Goal: Task Accomplishment & Management: Complete application form

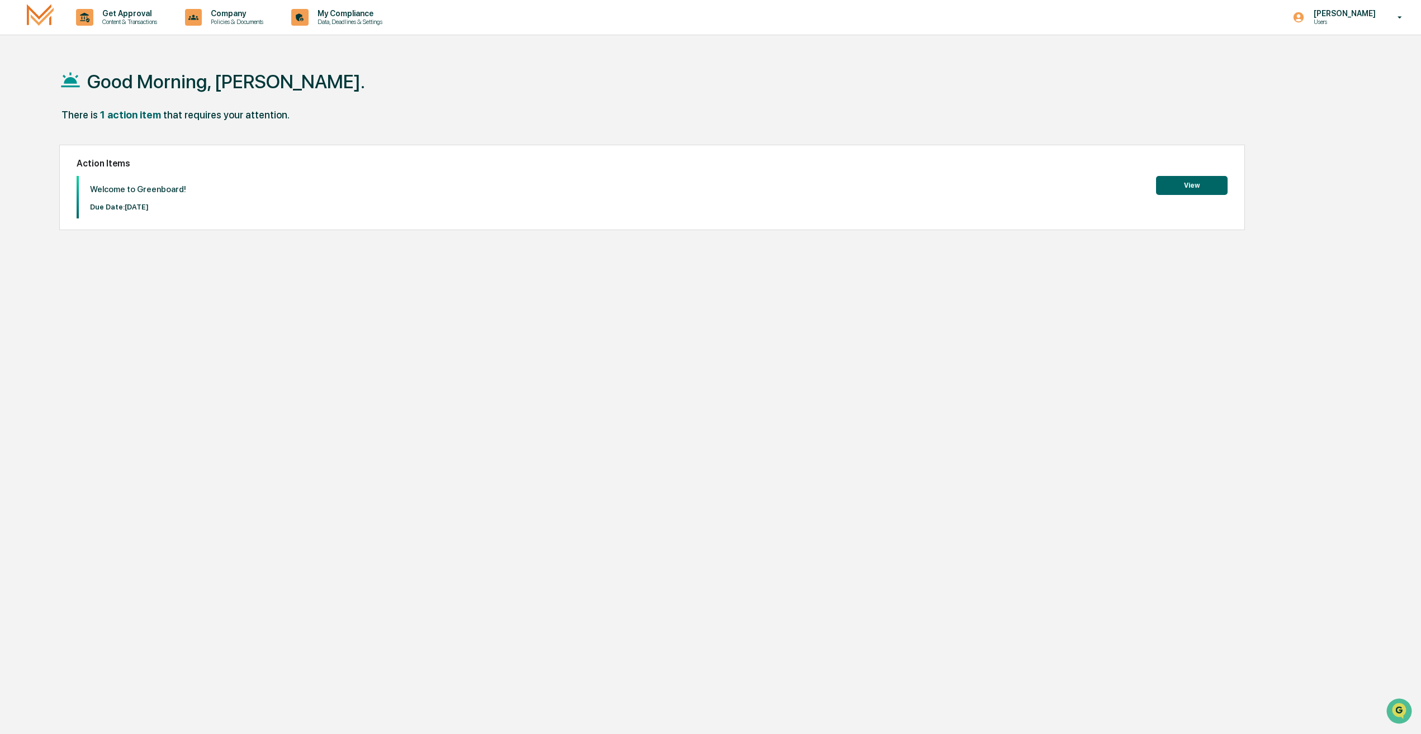
click at [1158, 184] on button "View" at bounding box center [1192, 185] width 72 height 19
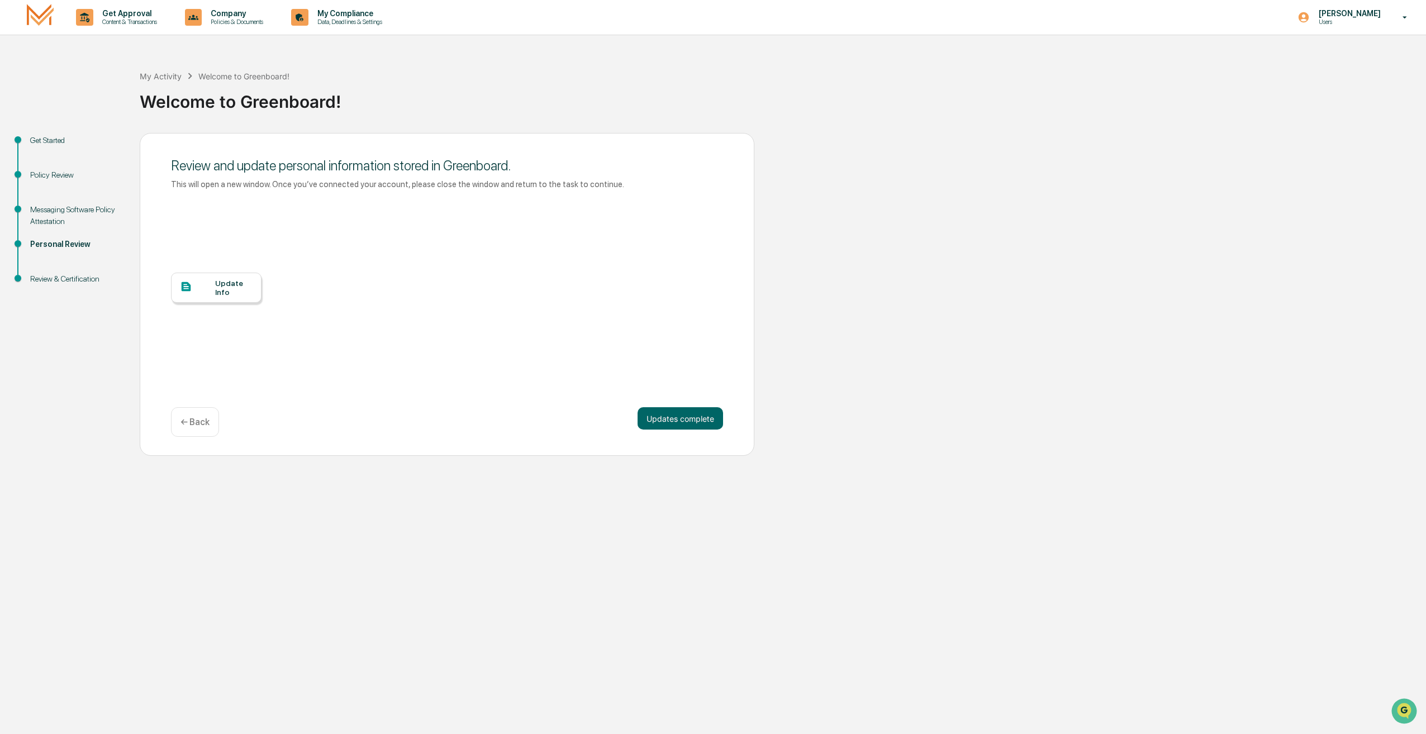
click at [229, 282] on div "Update Info" at bounding box center [233, 288] width 37 height 18
click at [694, 424] on button "Updates complete" at bounding box center [681, 418] width 86 height 22
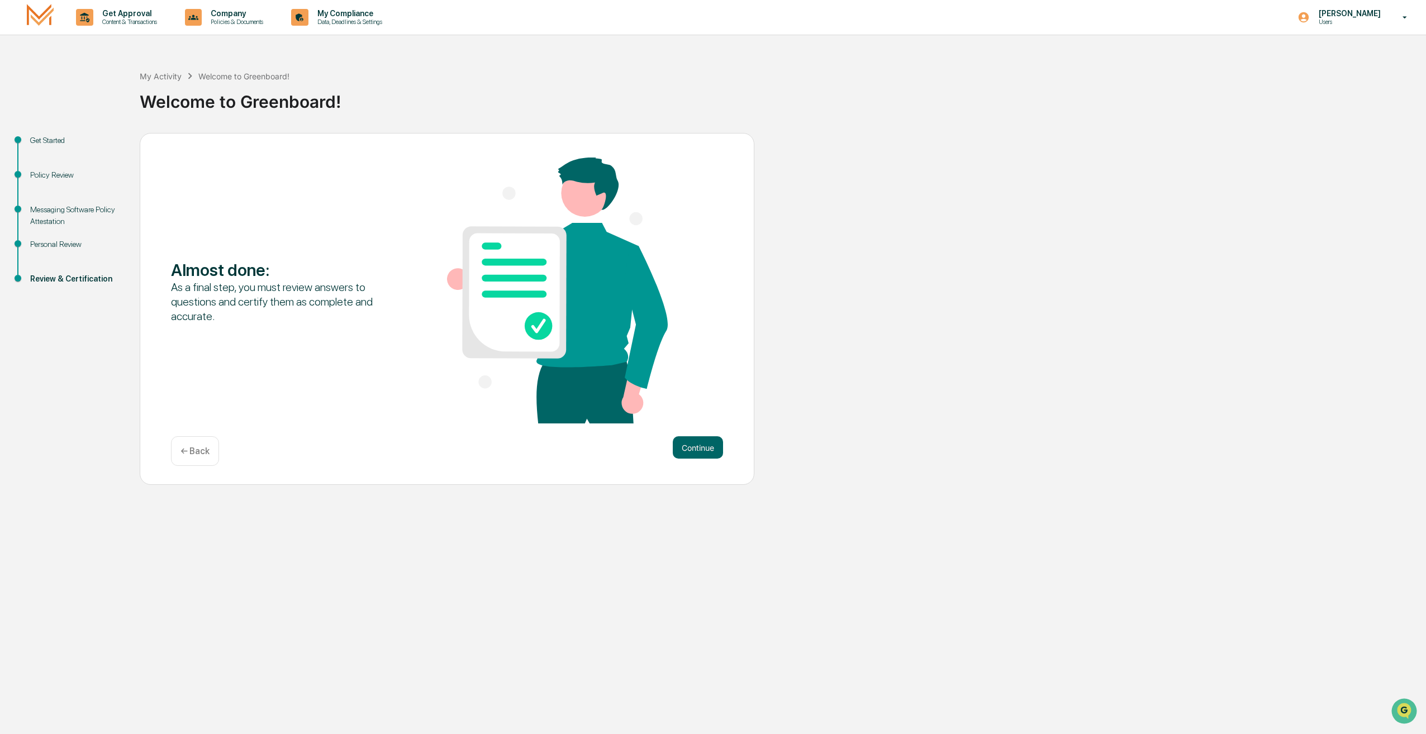
drag, startPoint x: 691, startPoint y: 450, endPoint x: 506, endPoint y: 450, distance: 185.0
click at [506, 450] on div "Continue ← Back" at bounding box center [447, 451] width 552 height 30
click at [181, 329] on div "Almost done : As a final step, you must review answers to questions and certify…" at bounding box center [447, 292] width 552 height 268
click at [72, 245] on div "Personal Review" at bounding box center [76, 245] width 92 height 12
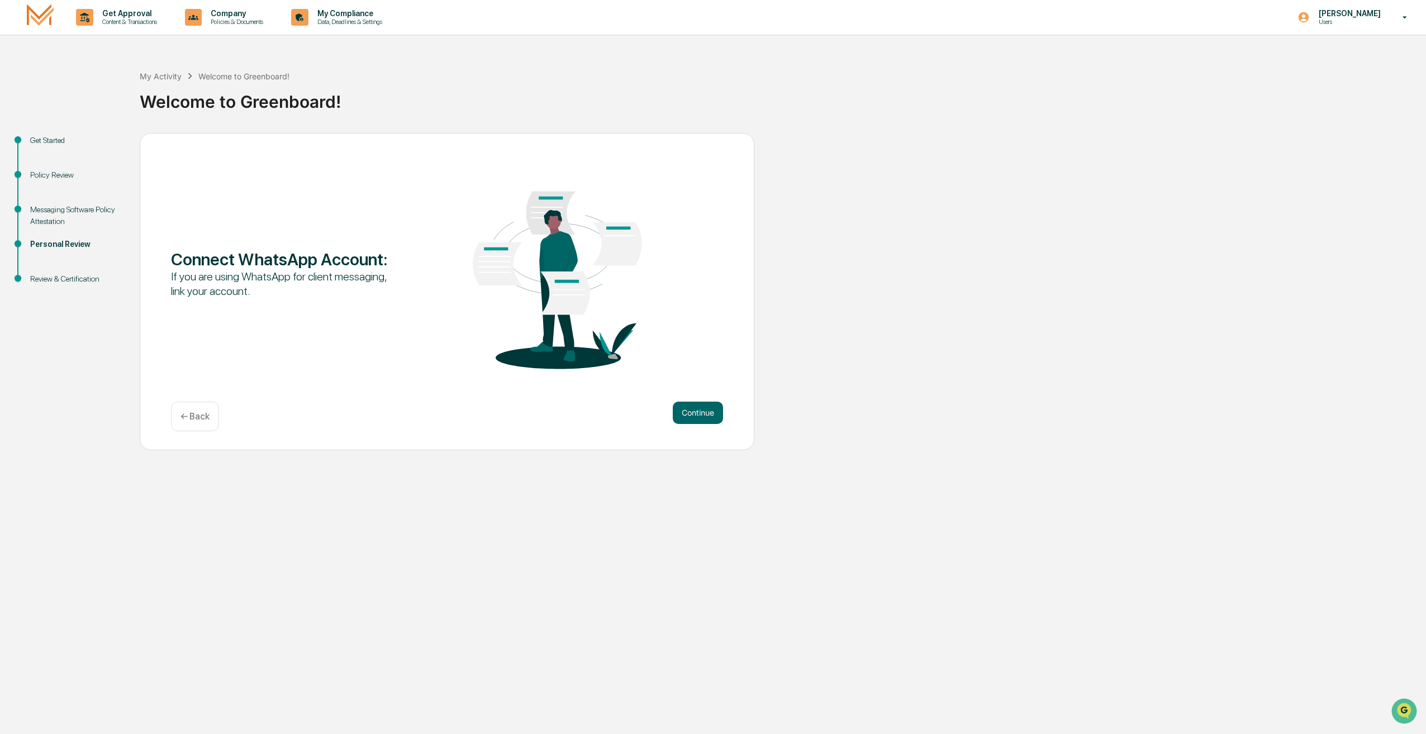
click at [84, 279] on div "Review & Certification" at bounding box center [76, 279] width 92 height 12
click at [713, 408] on button "Continue" at bounding box center [698, 413] width 50 height 22
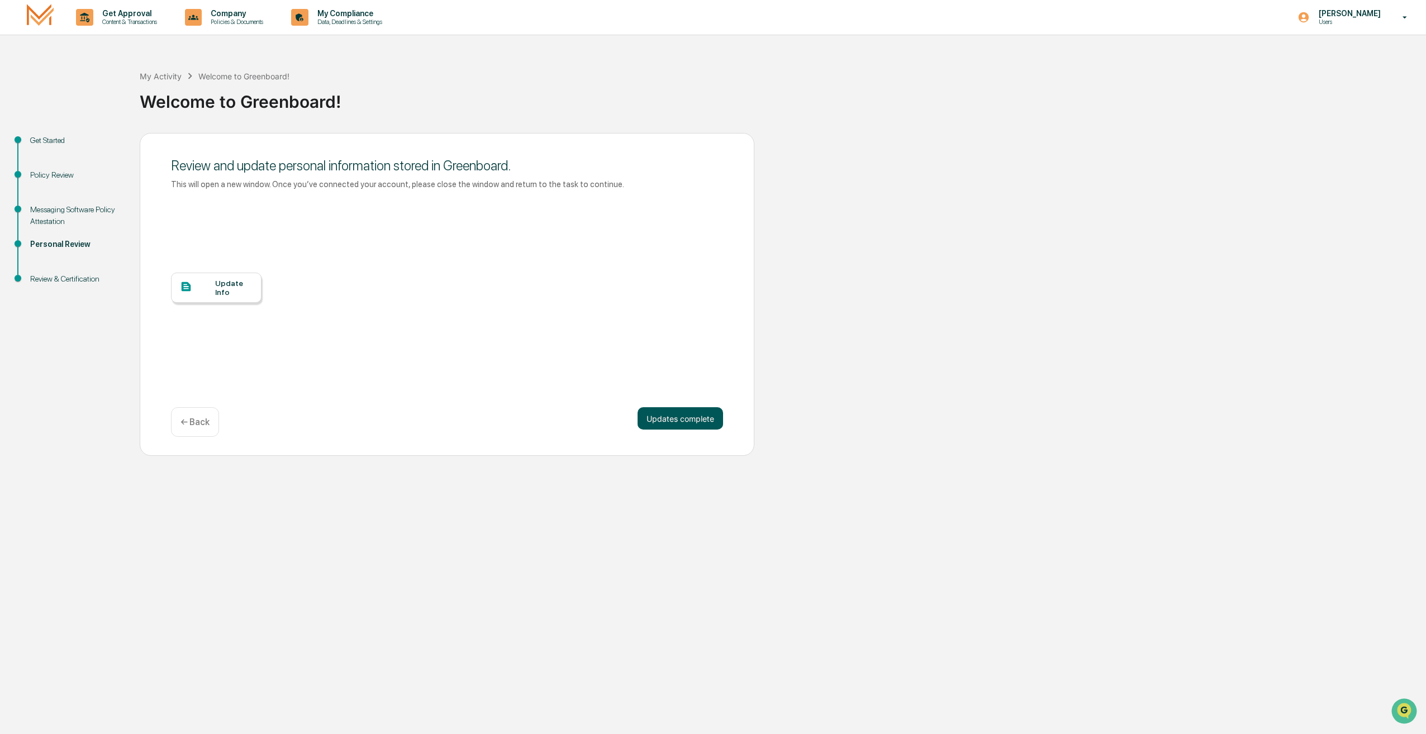
click at [647, 422] on button "Updates complete" at bounding box center [681, 418] width 86 height 22
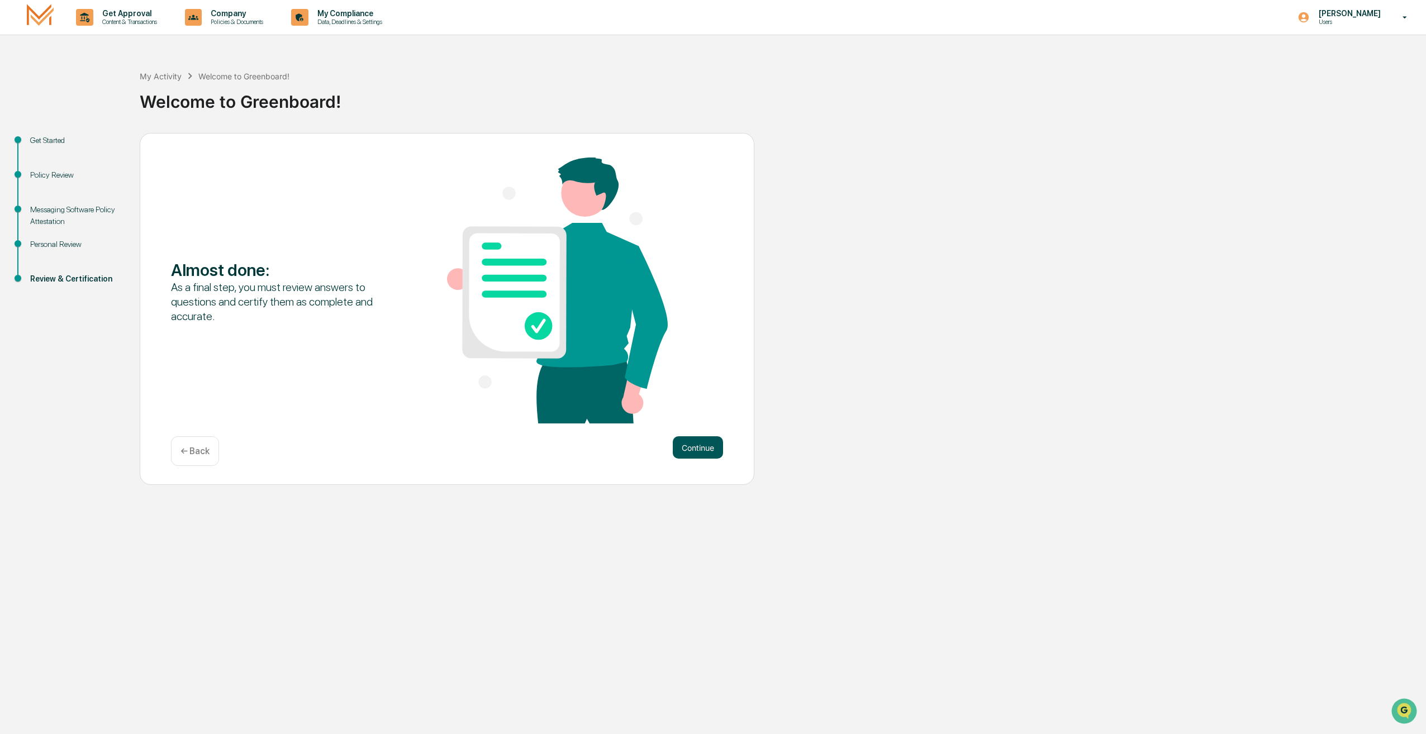
click at [682, 445] on button "Continue" at bounding box center [698, 447] width 50 height 22
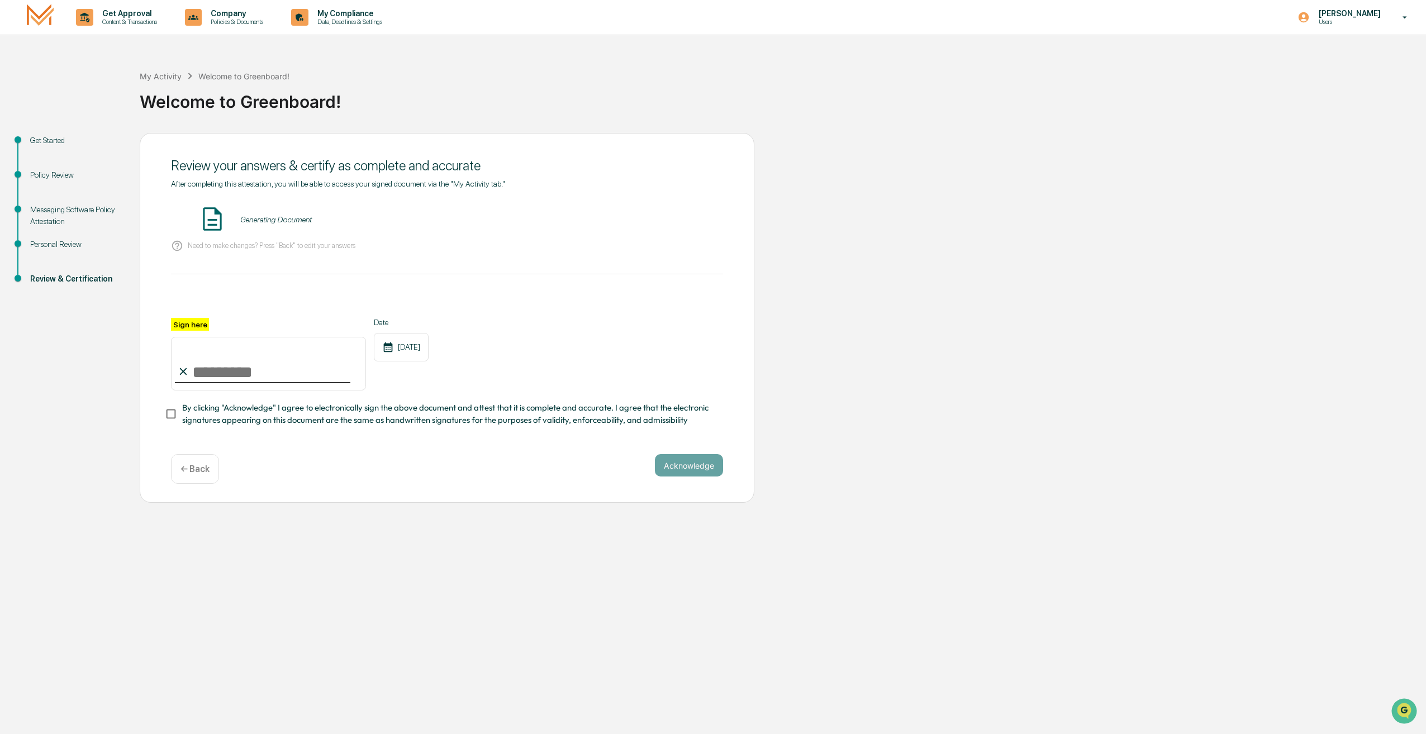
click at [274, 370] on input "Sign here" at bounding box center [268, 364] width 195 height 54
type input "**********"
click at [310, 416] on span "By clicking "Acknowledge" I agree to electronically sign the above document and…" at bounding box center [448, 414] width 532 height 25
click at [667, 471] on button "Acknowledge" at bounding box center [689, 465] width 68 height 22
click at [666, 224] on button "VIEW" at bounding box center [659, 219] width 73 height 19
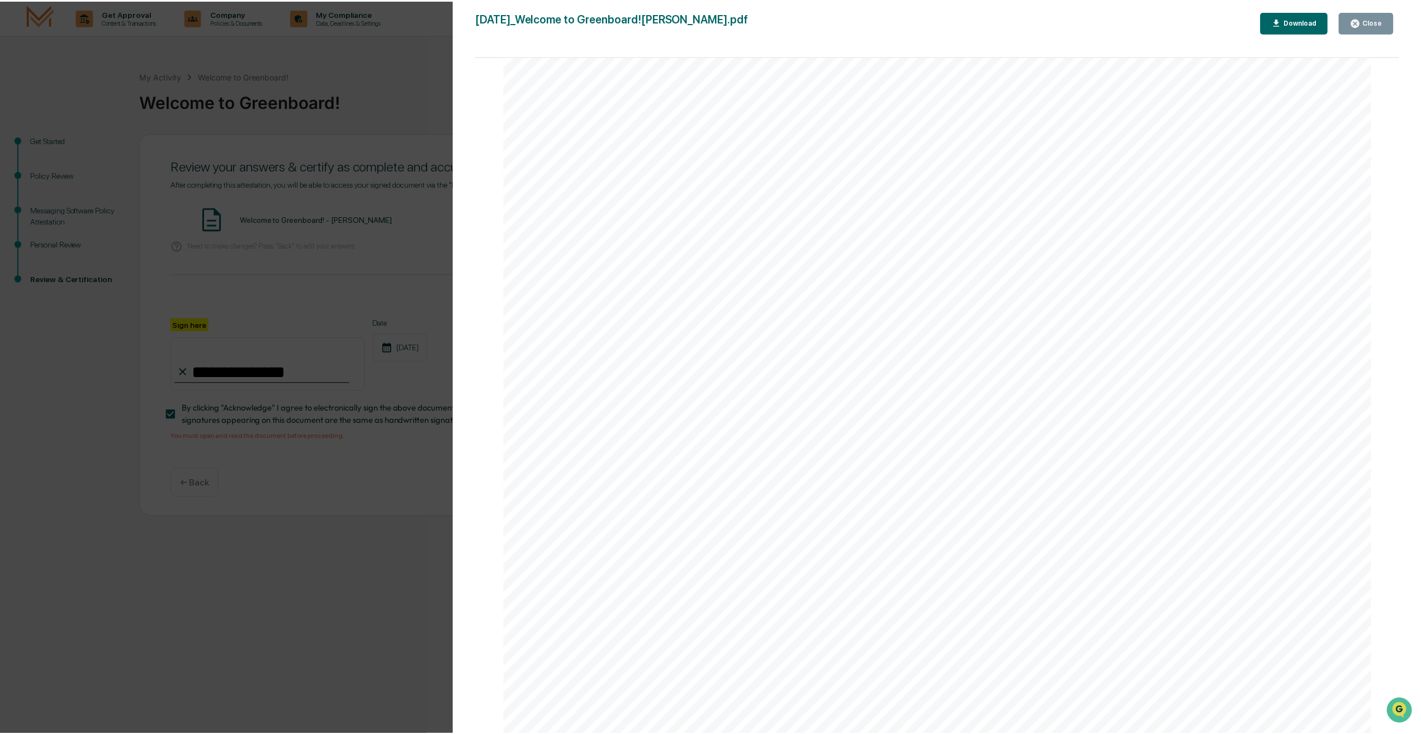
scroll to position [503, 0]
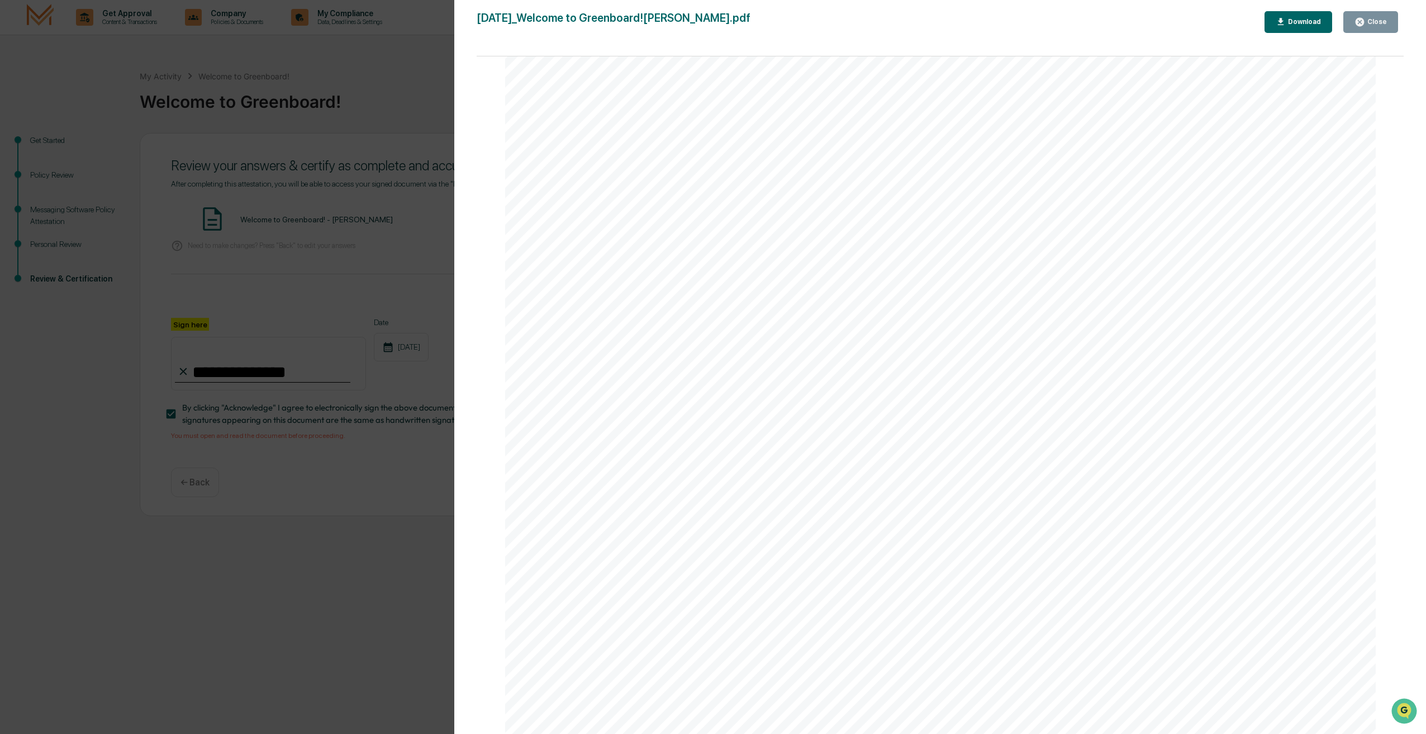
click at [1364, 25] on icon "button" at bounding box center [1360, 22] width 8 height 8
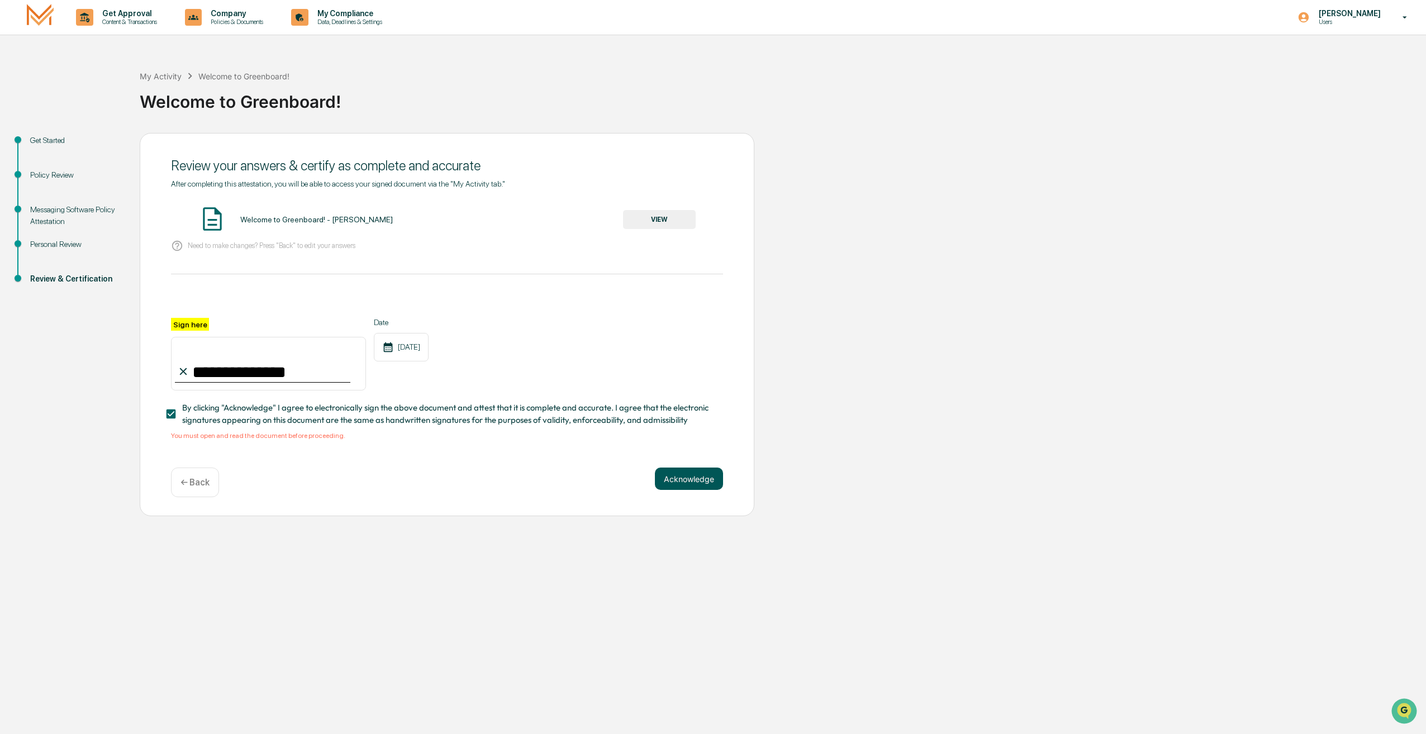
click at [706, 481] on button "Acknowledge" at bounding box center [689, 479] width 68 height 22
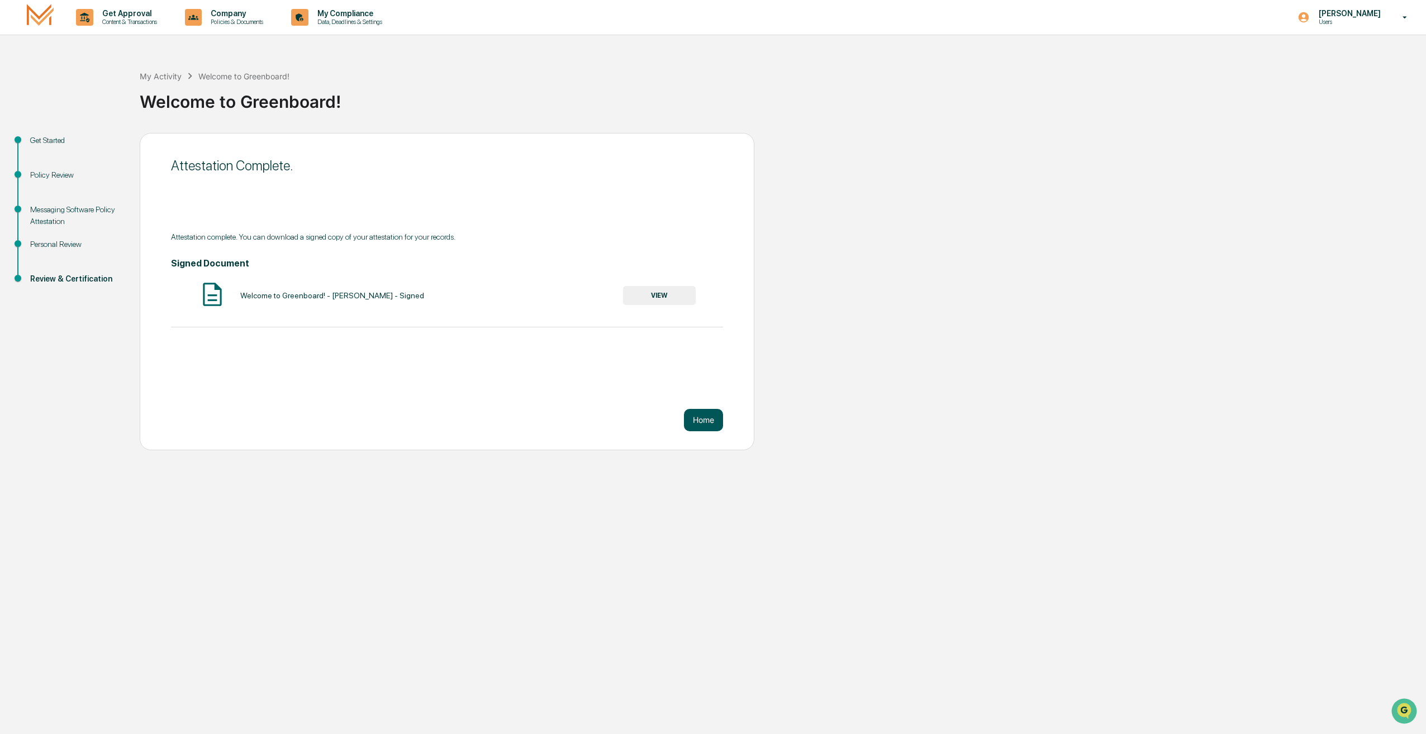
click at [713, 422] on button "Home" at bounding box center [703, 420] width 39 height 22
